Goal: Check status

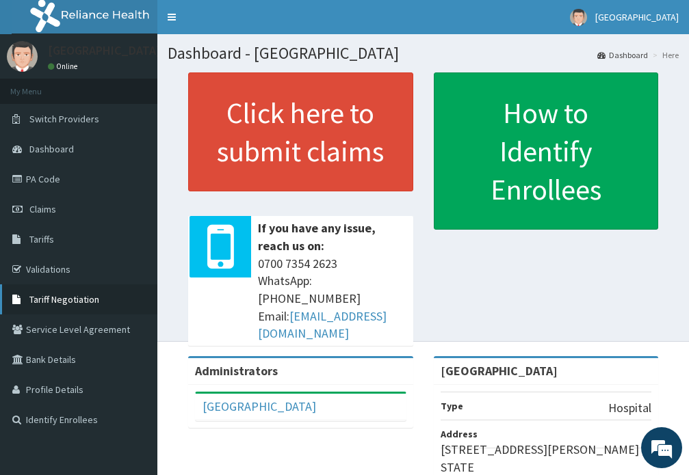
click at [66, 302] on span "Tariff Negotiation" at bounding box center [64, 299] width 70 height 12
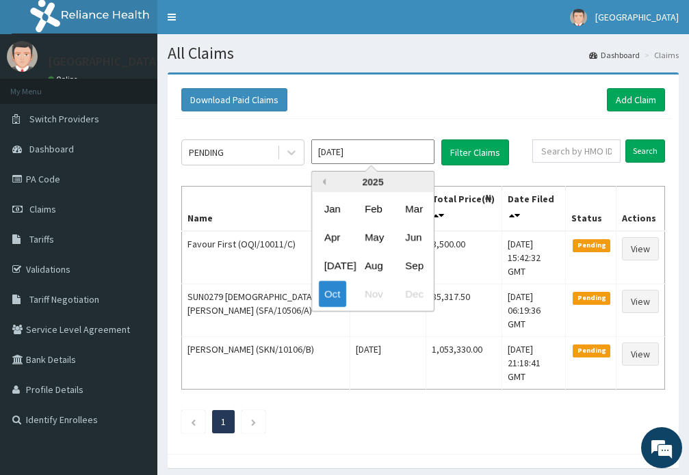
click at [322, 183] on button "Previous Year" at bounding box center [322, 182] width 7 height 7
click at [376, 295] on div "Nov" at bounding box center [372, 294] width 27 height 25
type input "Nov 2024"
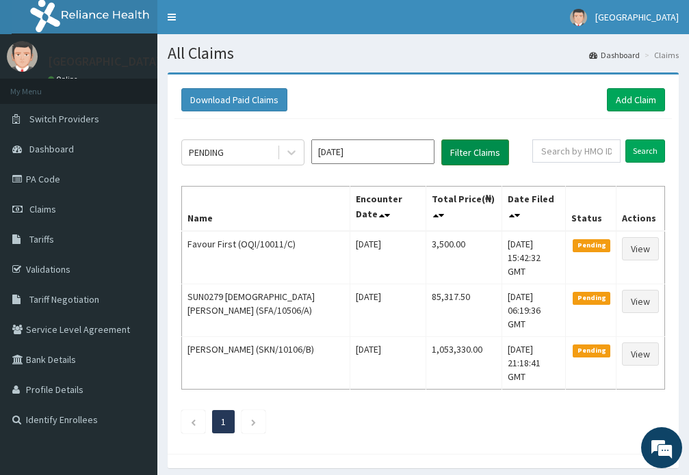
click at [468, 159] on button "Filter Claims" at bounding box center [475, 153] width 68 height 26
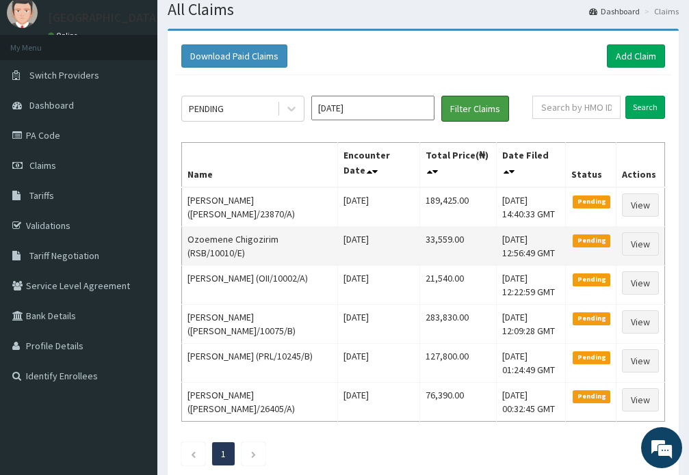
scroll to position [68, 0]
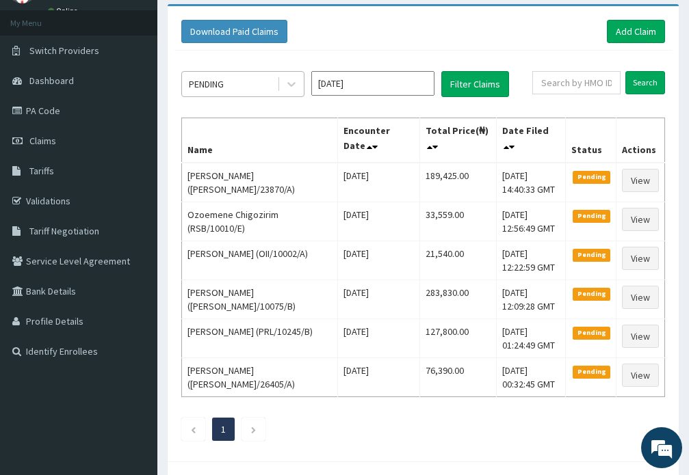
click at [239, 87] on div "PENDING" at bounding box center [229, 84] width 95 height 22
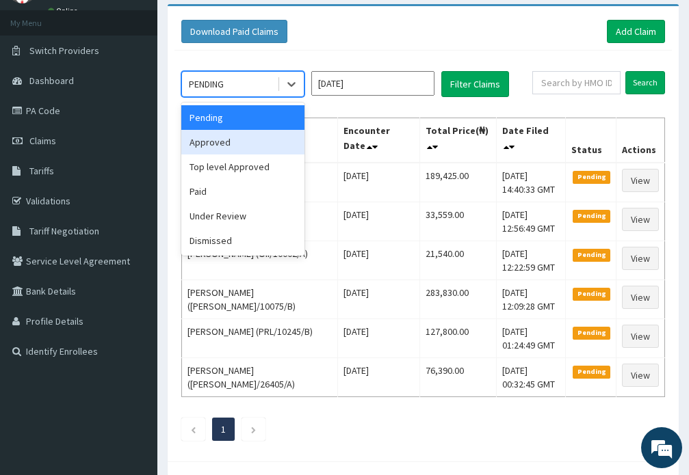
click at [221, 140] on div "Approved" at bounding box center [242, 142] width 123 height 25
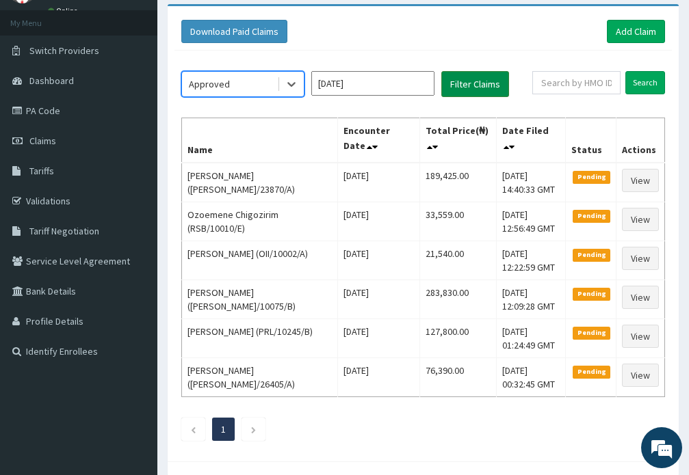
click at [481, 81] on button "Filter Claims" at bounding box center [475, 84] width 68 height 26
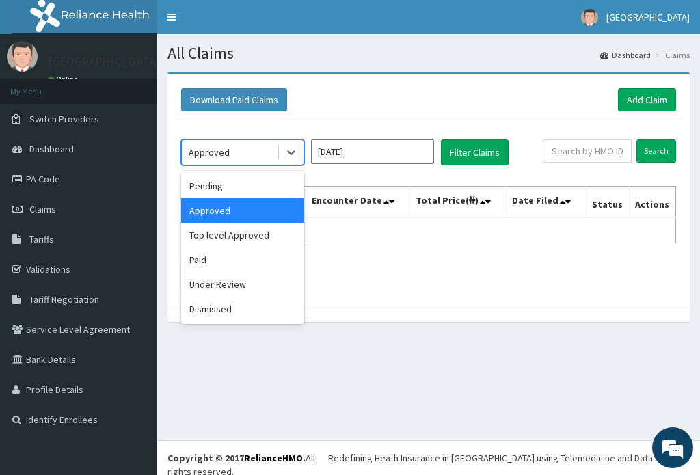
click at [211, 155] on div "Approved" at bounding box center [209, 153] width 41 height 14
click at [220, 309] on div "Dismissed" at bounding box center [242, 309] width 123 height 25
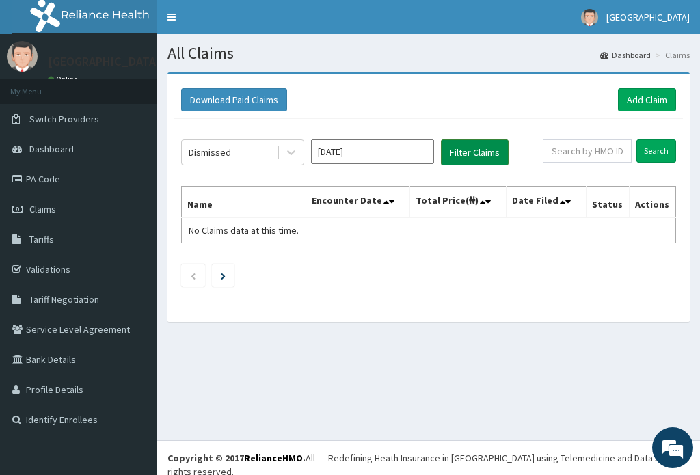
click at [464, 160] on button "Filter Claims" at bounding box center [475, 153] width 68 height 26
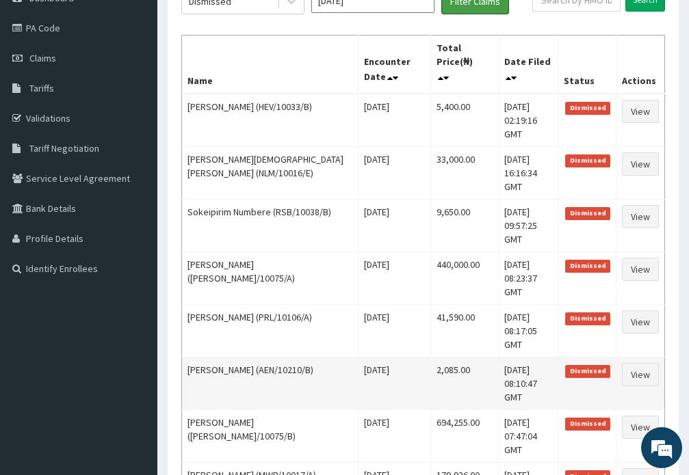
scroll to position [68, 0]
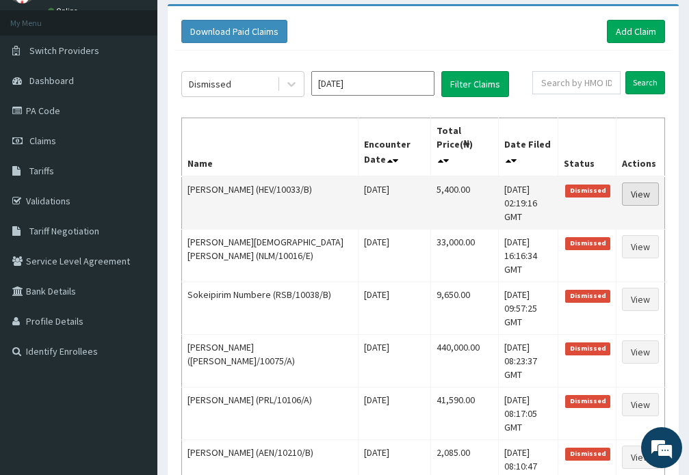
click at [638, 183] on link "View" at bounding box center [640, 194] width 37 height 23
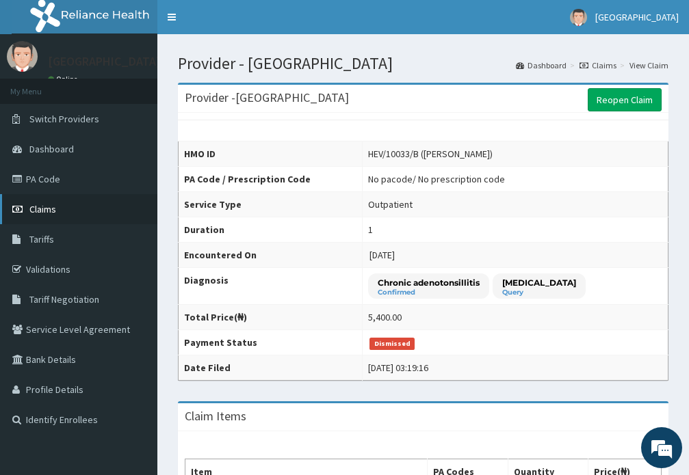
click at [38, 208] on span "Claims" at bounding box center [42, 209] width 27 height 12
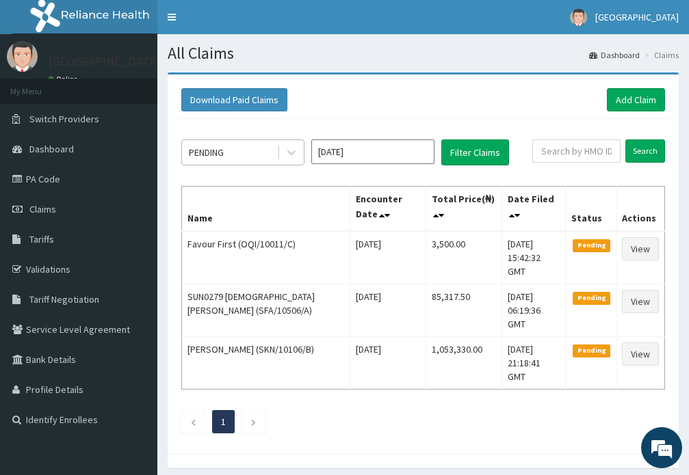
click at [202, 155] on div "PENDING" at bounding box center [206, 153] width 35 height 14
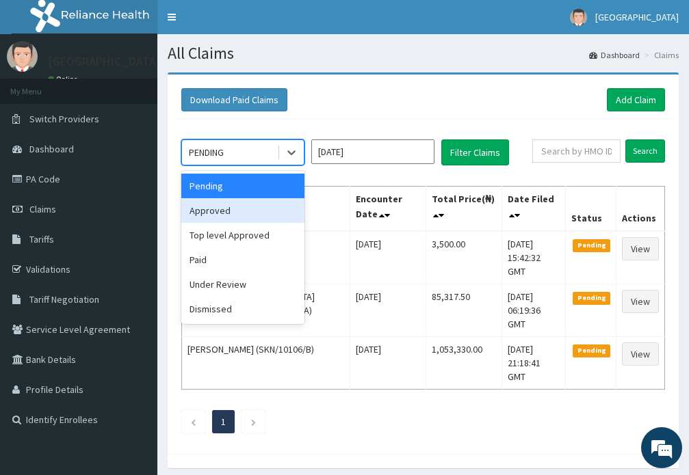
click at [207, 209] on div "Approved" at bounding box center [242, 210] width 123 height 25
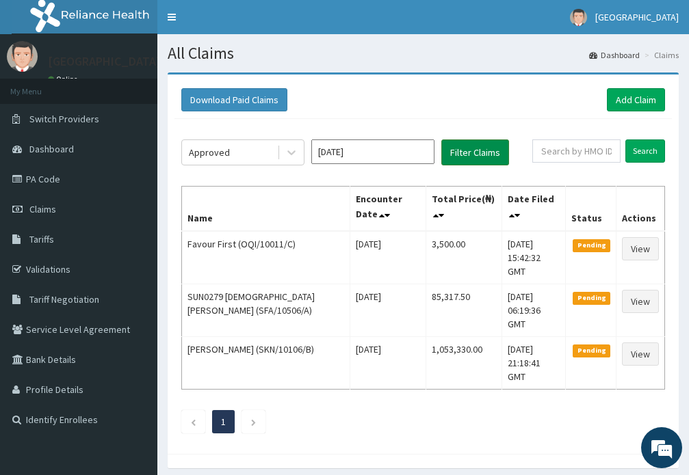
click at [469, 159] on button "Filter Claims" at bounding box center [475, 153] width 68 height 26
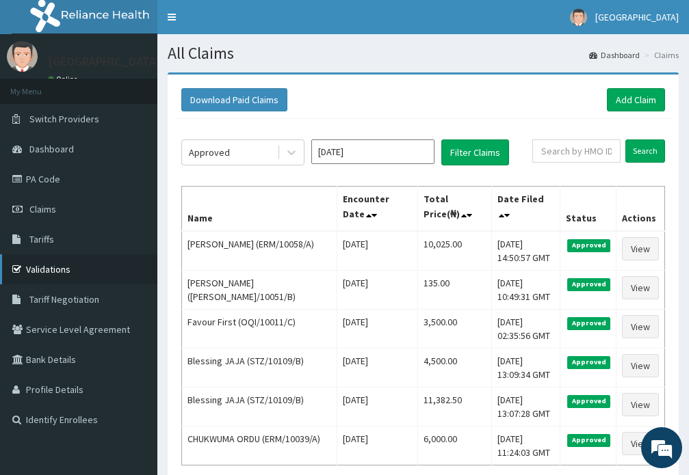
click at [42, 267] on link "Validations" at bounding box center [78, 269] width 157 height 30
